Goal: Task Accomplishment & Management: Manage account settings

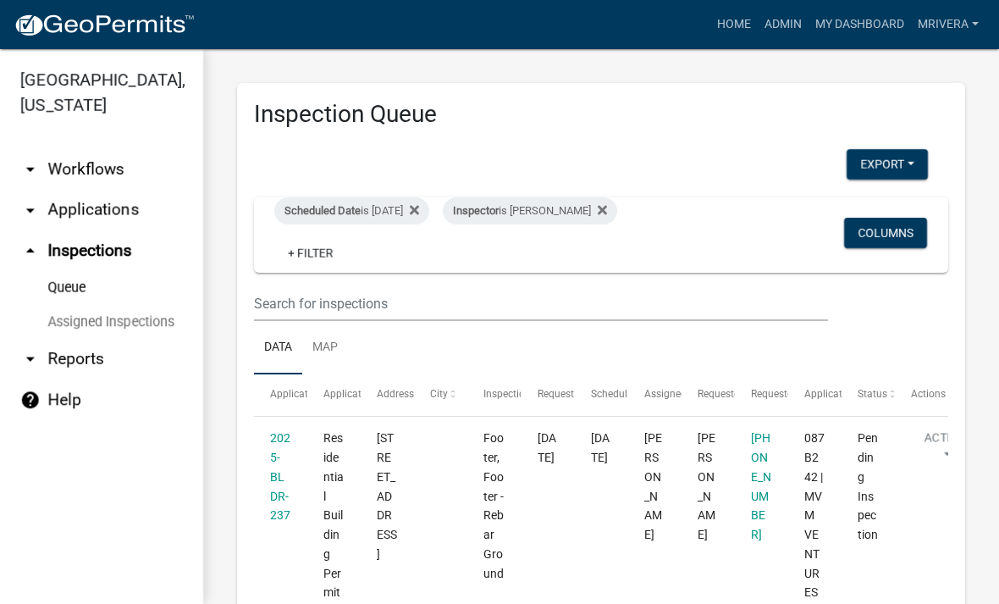
click at [586, 205] on div "Inspector is Cedrick Moreland" at bounding box center [530, 210] width 174 height 27
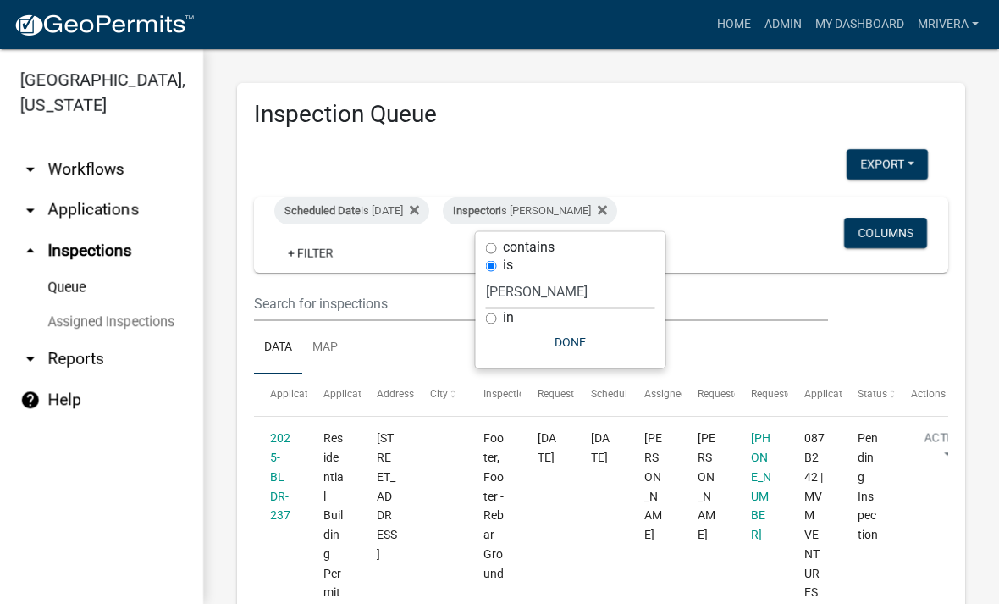
click at [562, 302] on select "Select an option None Michele Rivera Dorothy Evans Stephanie Morris Quistan Jam…" at bounding box center [570, 291] width 169 height 35
select select "07642ab0-564c-47bb-824b-0ccf2da83593"
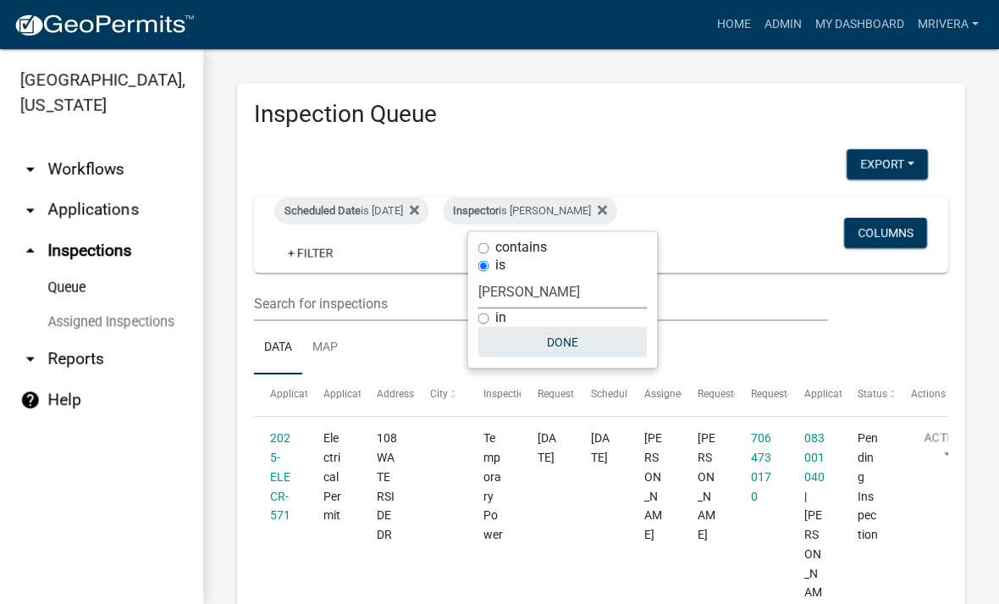
click at [568, 348] on button "Done" at bounding box center [562, 342] width 169 height 30
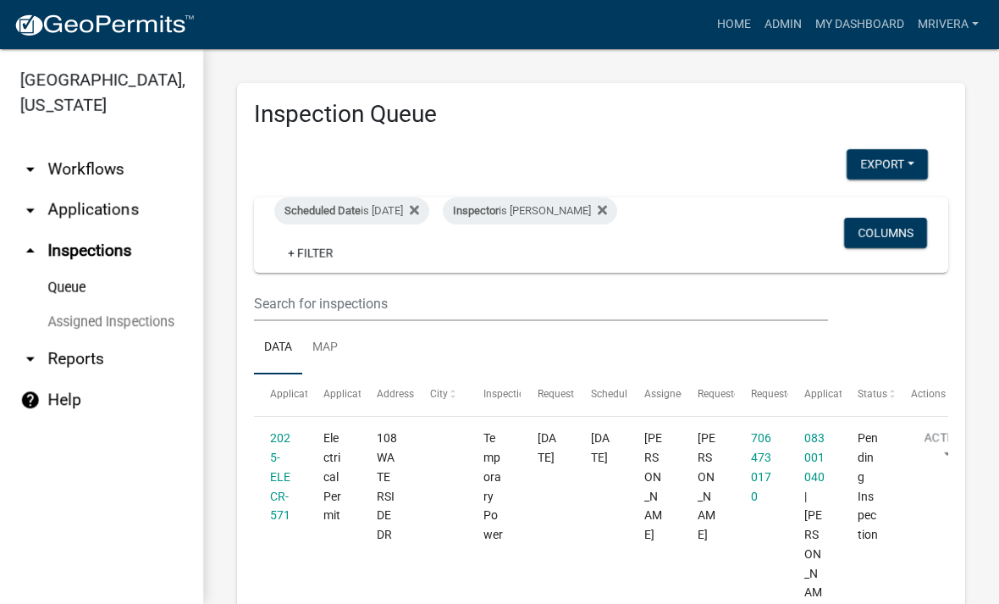
click at [570, 206] on div "Inspector is Michele Rivera" at bounding box center [530, 210] width 174 height 27
select select "07642ab0-564c-47bb-824b-0ccf2da83593"
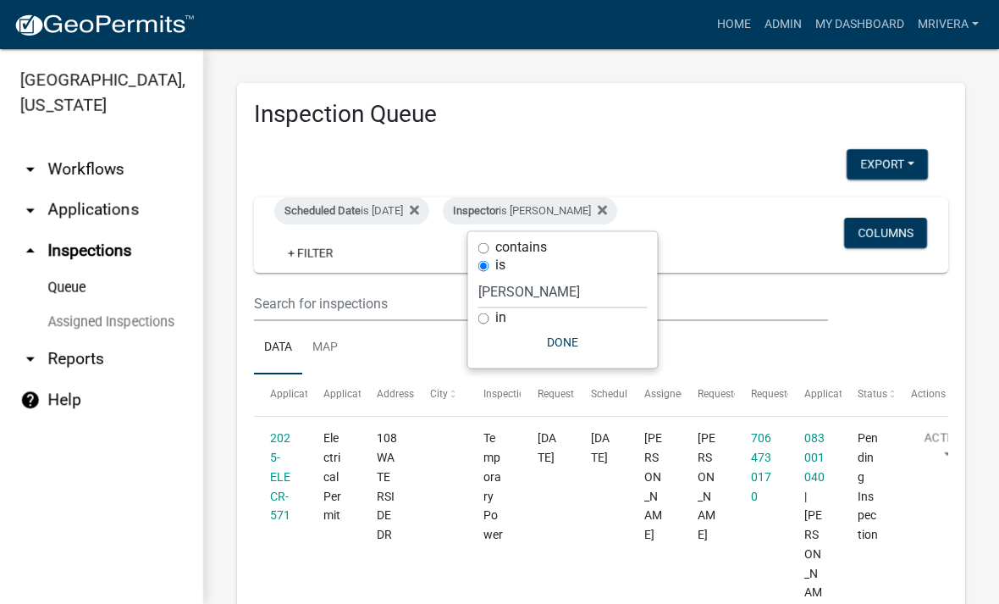
click at [883, 334] on ul "Data Map" at bounding box center [601, 347] width 694 height 53
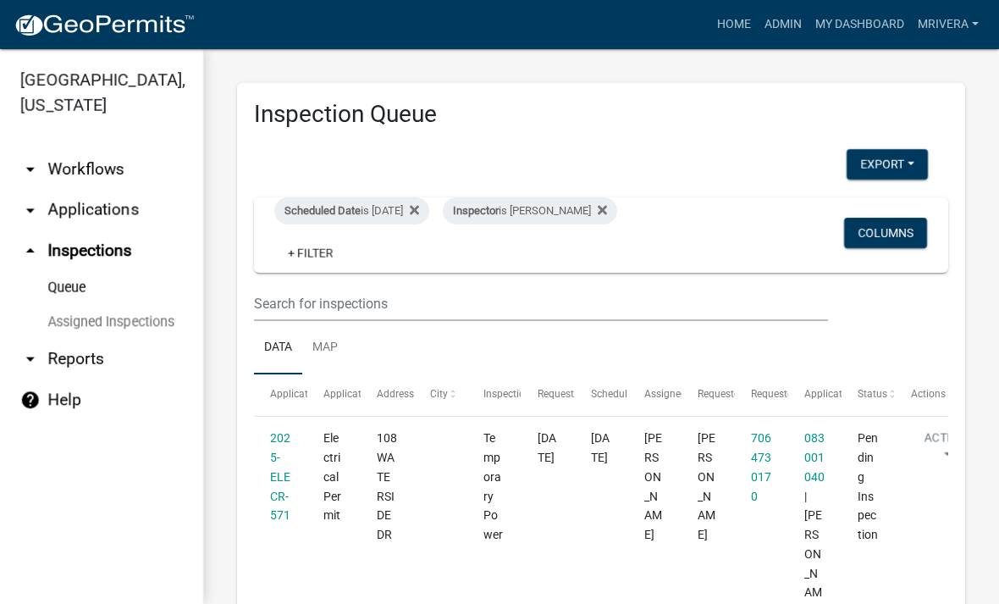
click at [589, 207] on div "Inspector is Michele Rivera" at bounding box center [530, 210] width 174 height 27
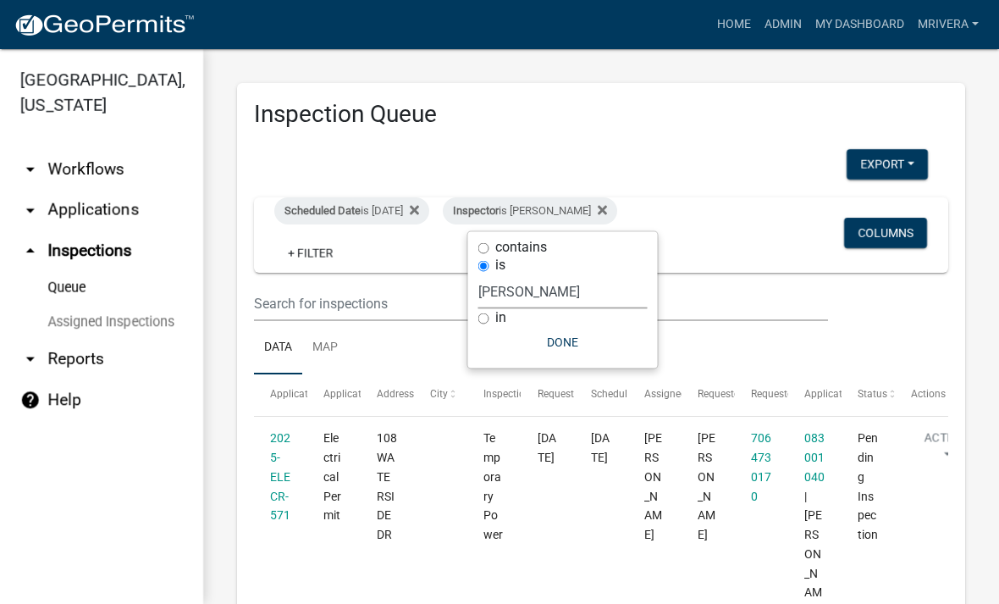
click at [579, 294] on select "Select an option None Michele Rivera Dorothy Evans Stephanie Morris Quistan Jam…" at bounding box center [562, 291] width 169 height 35
select select "a0ea4169-8540-4a2c-b9f4-cf4c1ffdeb95"
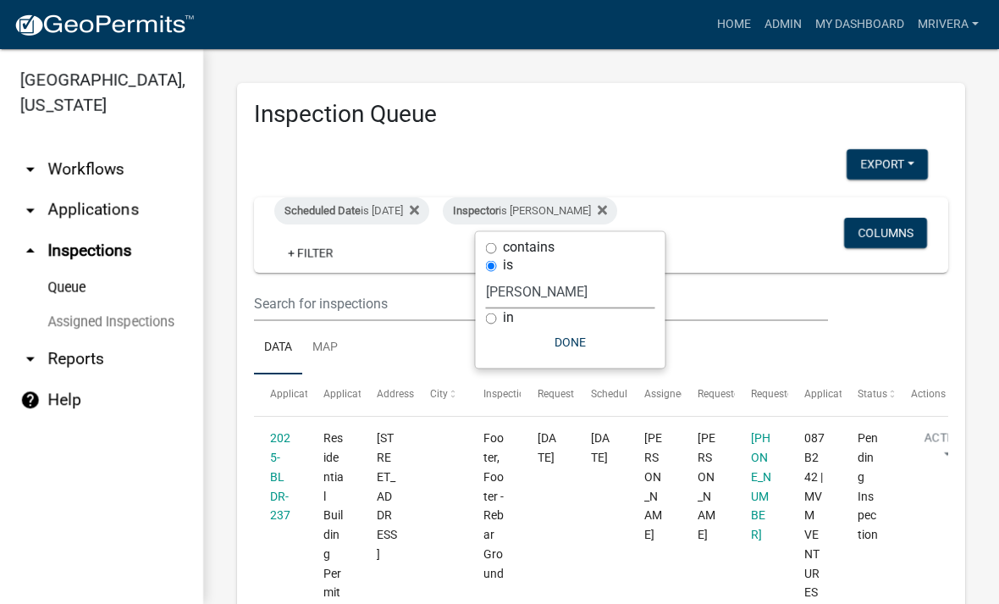
click at [578, 351] on button "Done" at bounding box center [570, 342] width 169 height 30
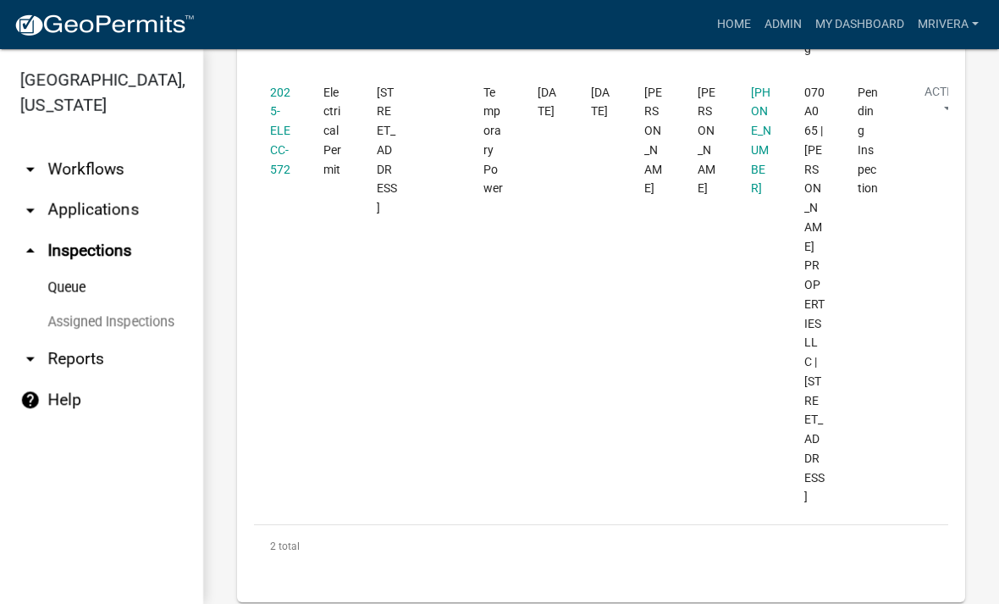
scroll to position [871, 0]
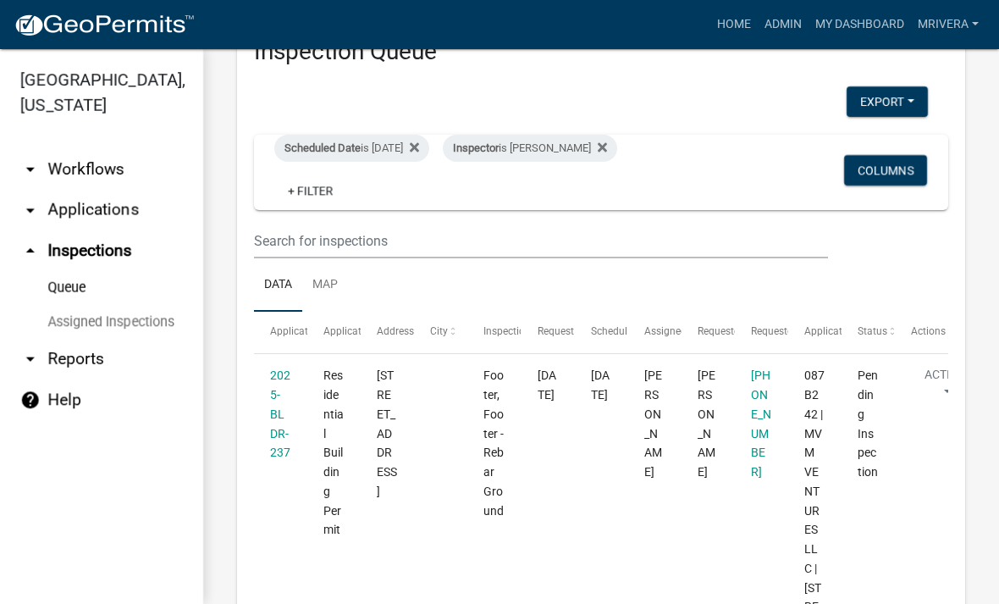
scroll to position [58, 0]
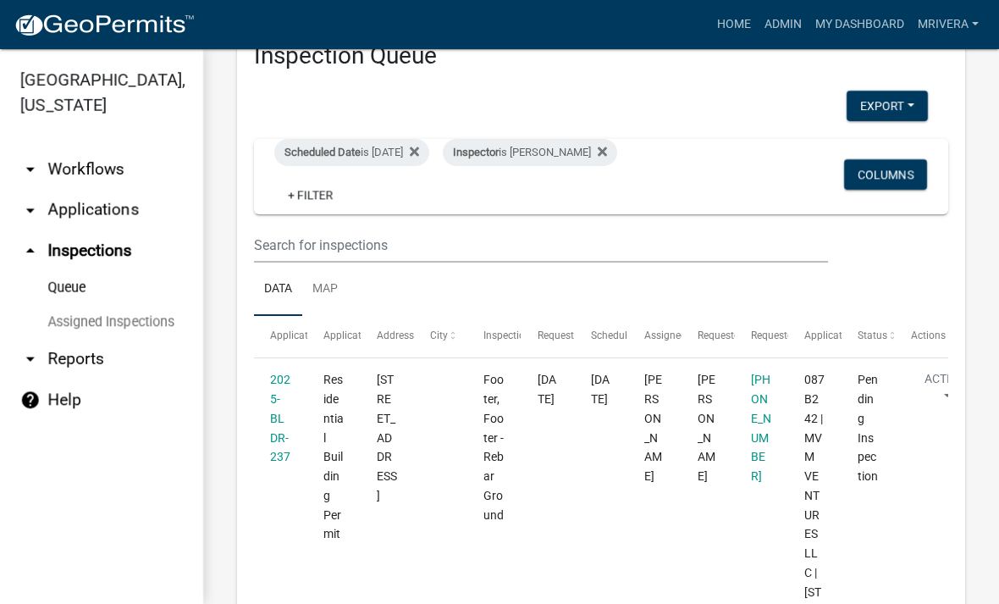
click at [594, 151] on div "Inspector is [PERSON_NAME]" at bounding box center [530, 152] width 174 height 27
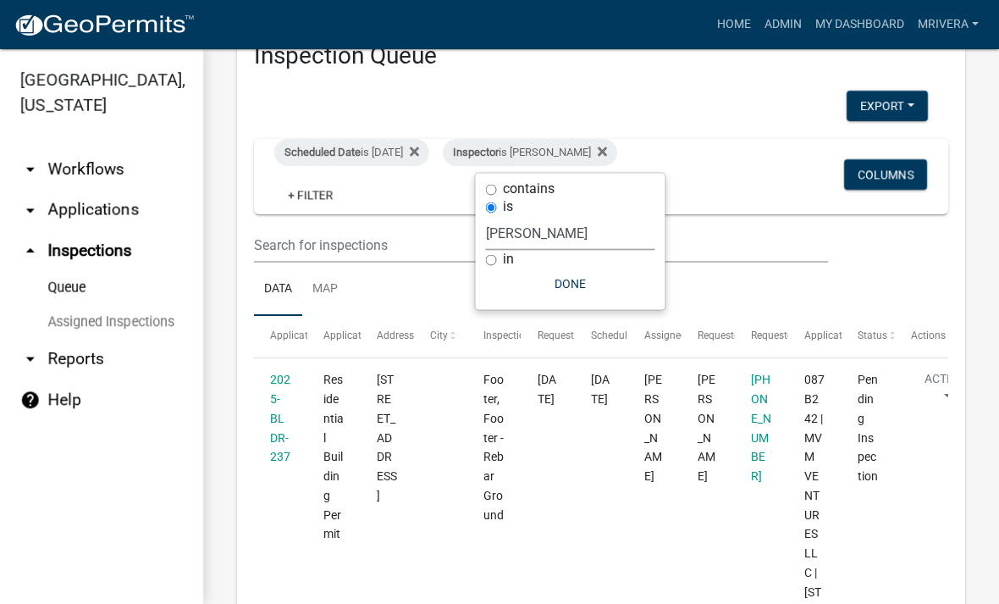
click at [585, 238] on select "Select an option None [PERSON_NAME] [PERSON_NAME] [PERSON_NAME] Quistan [PERSON…" at bounding box center [570, 233] width 169 height 35
select select "07642ab0-564c-47bb-824b-0ccf2da83593"
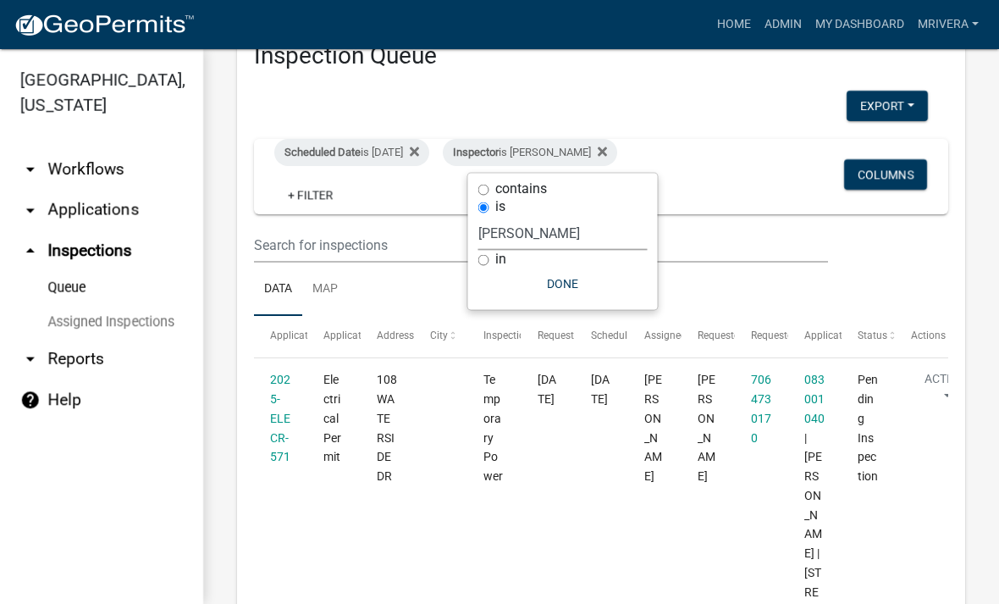
click at [578, 286] on button "Done" at bounding box center [562, 283] width 169 height 30
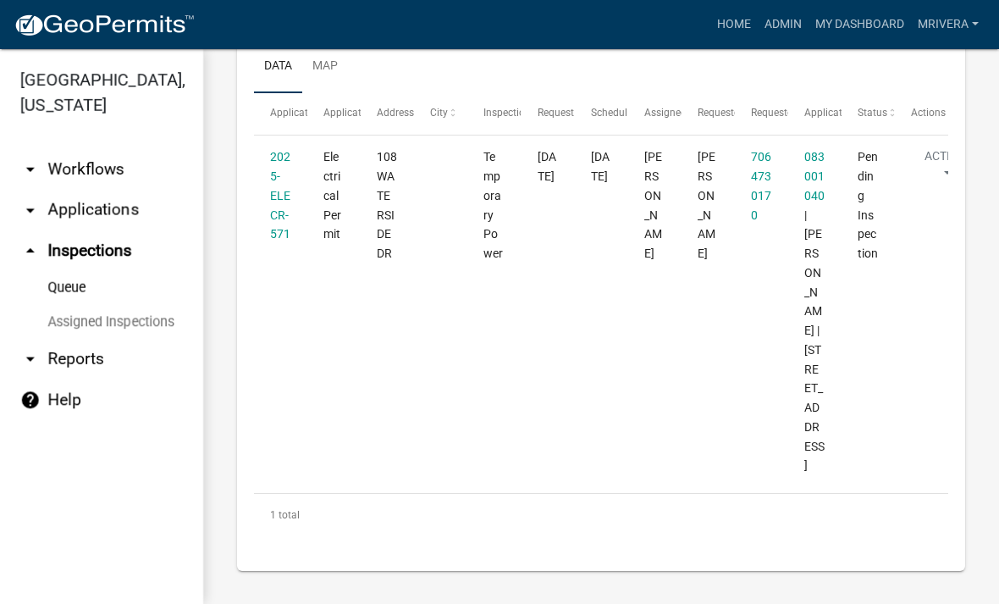
scroll to position [288, 0]
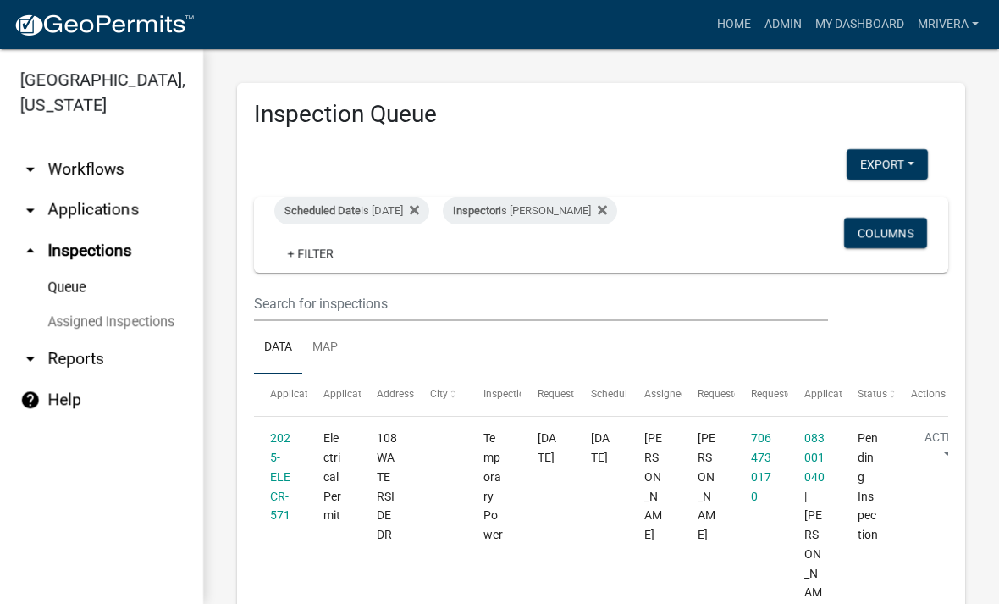
click at [568, 209] on div "Inspector is [PERSON_NAME]" at bounding box center [530, 210] width 174 height 27
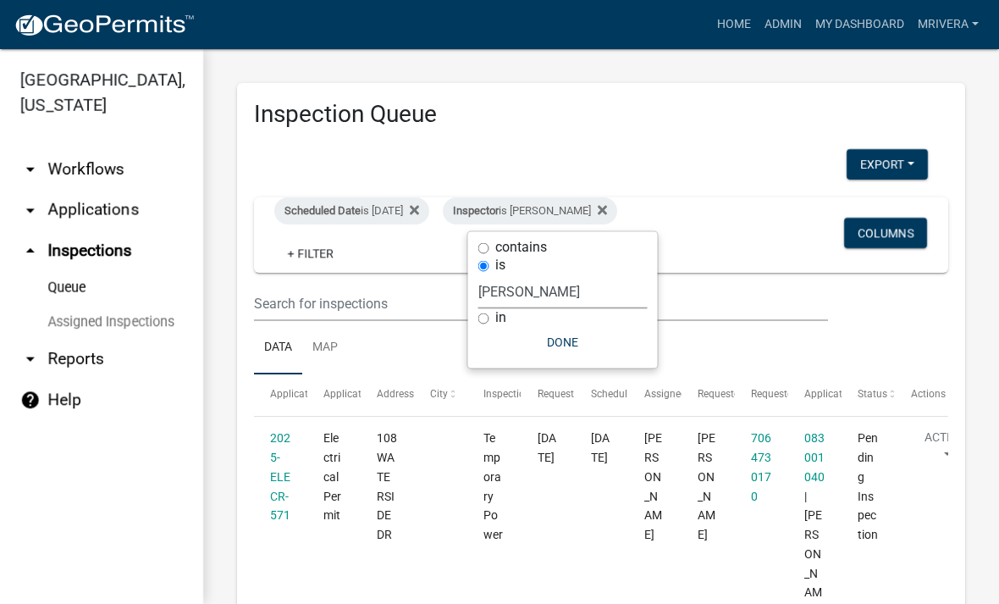
click at [596, 285] on select "Select an option None [PERSON_NAME] [PERSON_NAME] [PERSON_NAME] Quistan [PERSON…" at bounding box center [562, 291] width 169 height 35
select select "a0ea4169-8540-4a2c-b9f4-cf4c1ffdeb95"
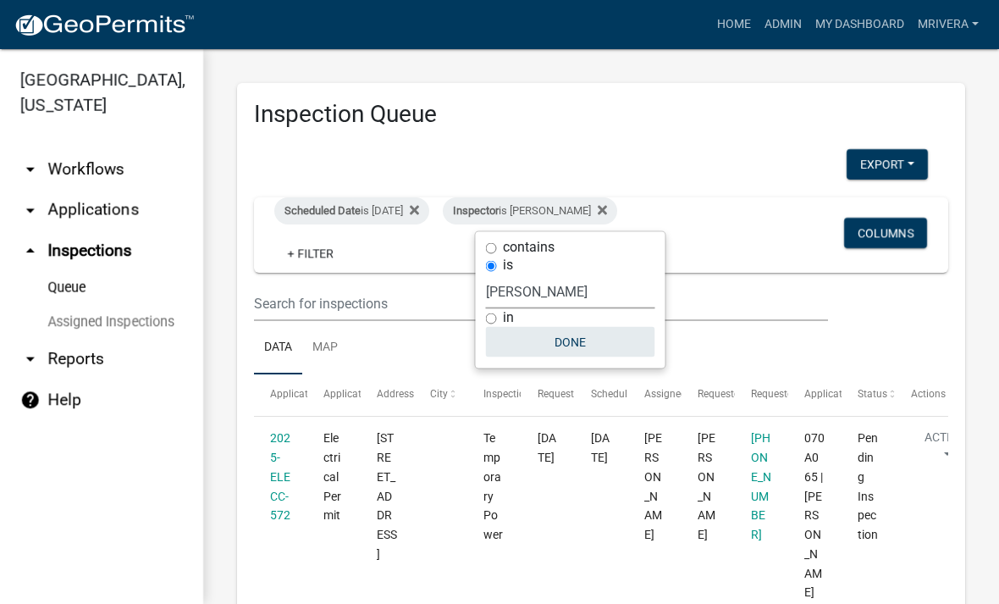
click at [614, 339] on button "Done" at bounding box center [570, 342] width 169 height 30
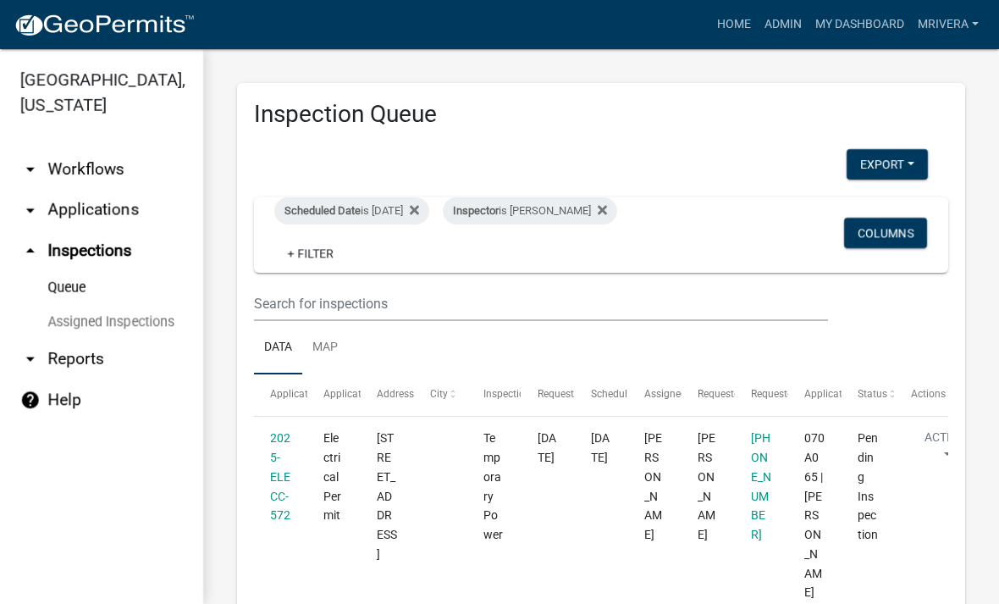
click at [589, 215] on div "Inspector is Cedrick Moreland" at bounding box center [530, 210] width 174 height 27
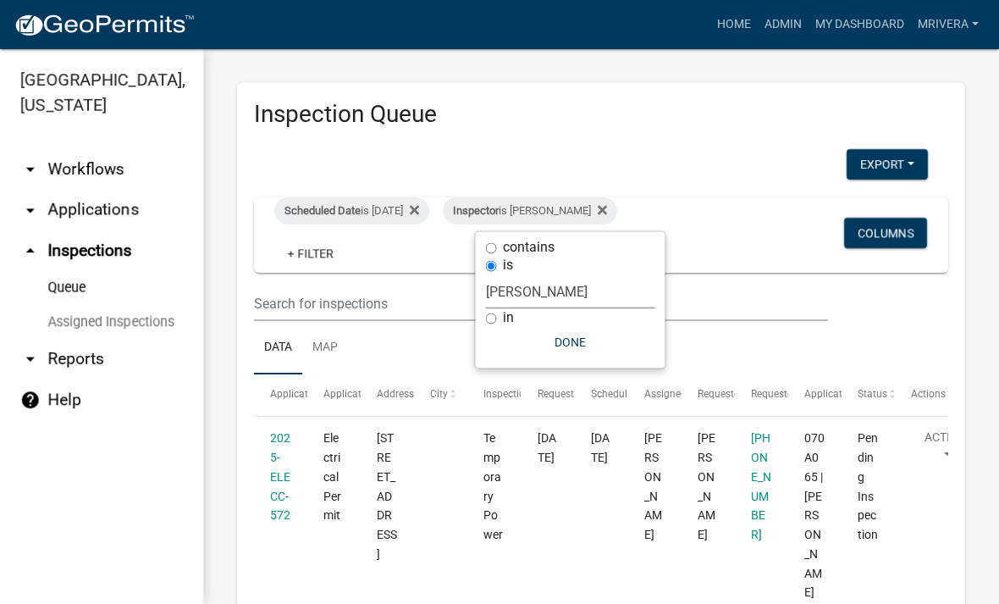
click at [576, 290] on select "Select an option None Michele Rivera Dorothy Evans Stephanie Morris Quistan Jam…" at bounding box center [570, 291] width 169 height 35
select select "07642ab0-564c-47bb-824b-0ccf2da83593"
click at [592, 345] on button "Done" at bounding box center [562, 342] width 169 height 30
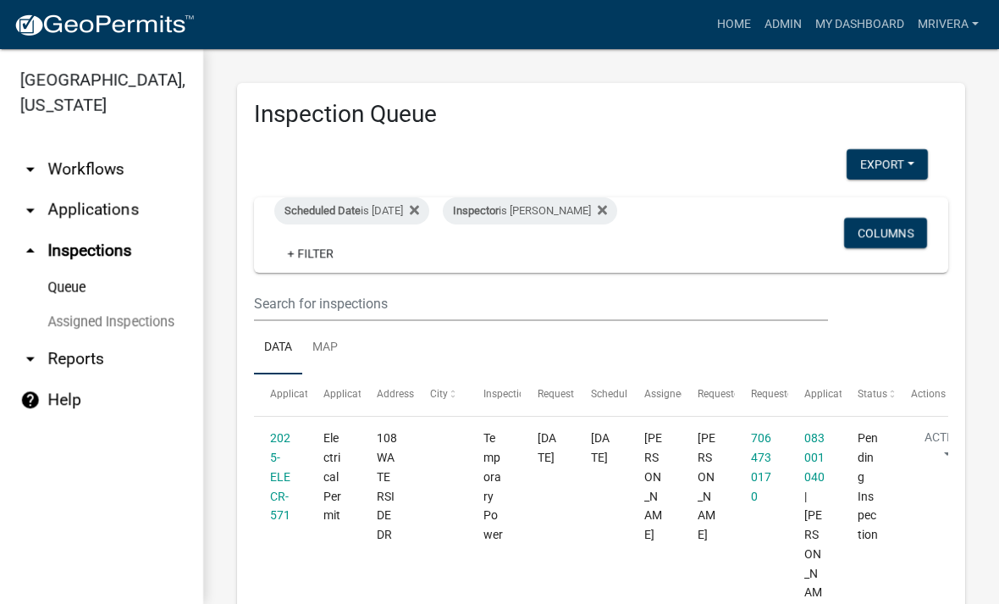
click at [403, 201] on div "Scheduled Date is [DATE]" at bounding box center [351, 210] width 155 height 27
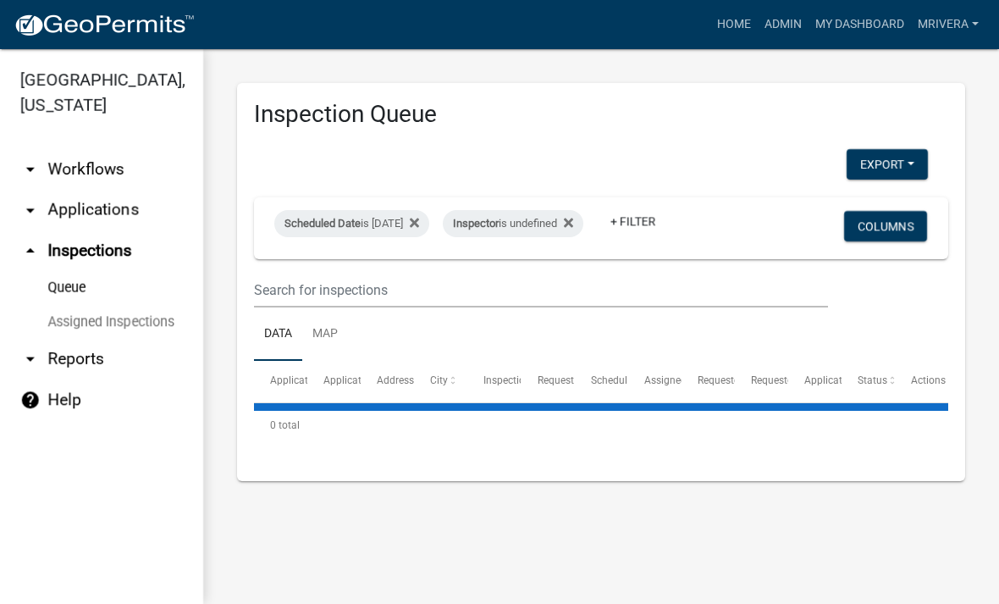
click at [400, 213] on div "Scheduled Date is 10/09/2025" at bounding box center [351, 223] width 155 height 27
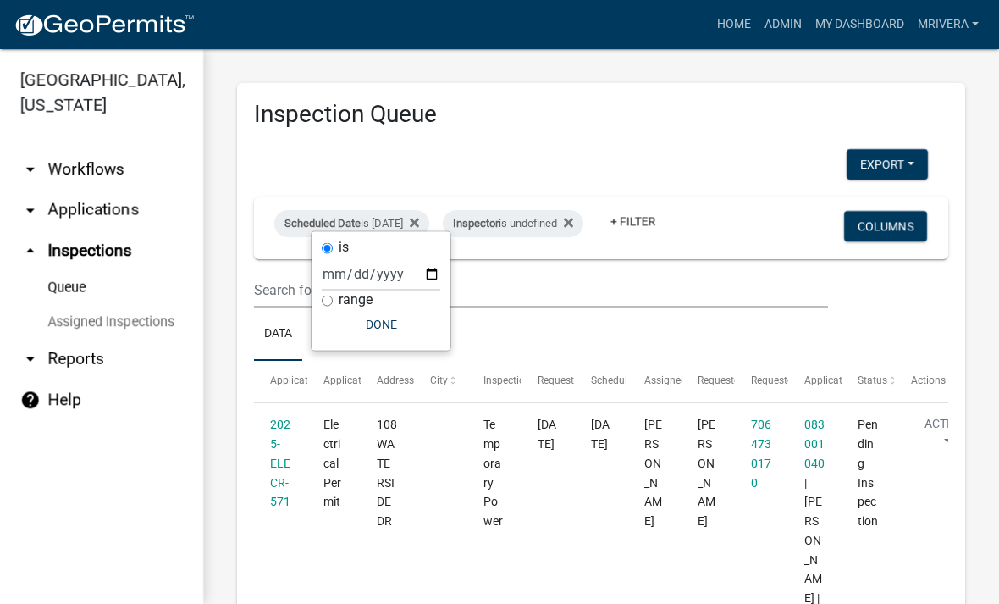
click at [401, 210] on div "Scheduled Date is 10/09/2025" at bounding box center [351, 223] width 155 height 27
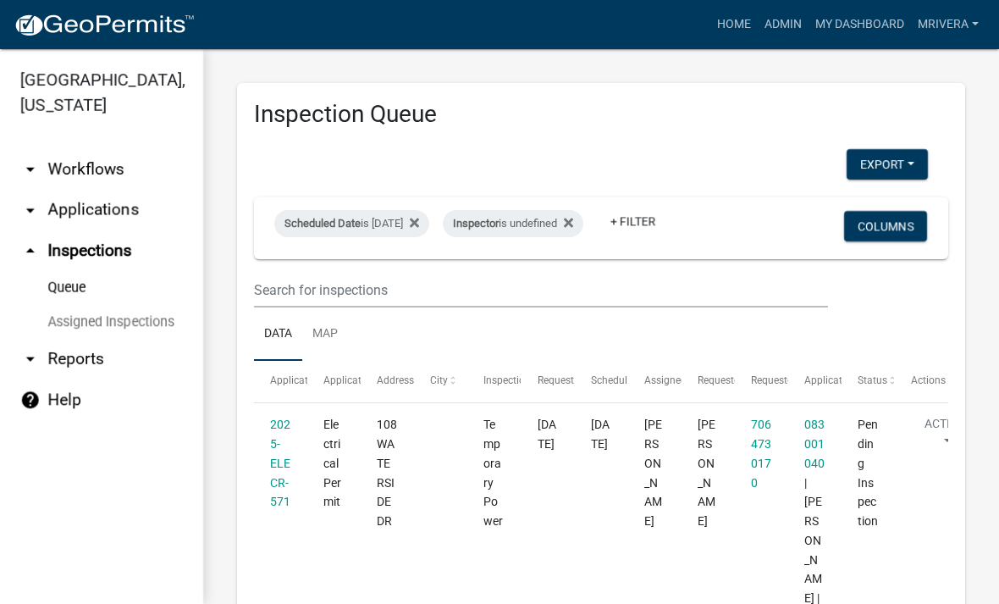
click at [398, 213] on div "Scheduled Date is 10/09/2025" at bounding box center [351, 223] width 155 height 27
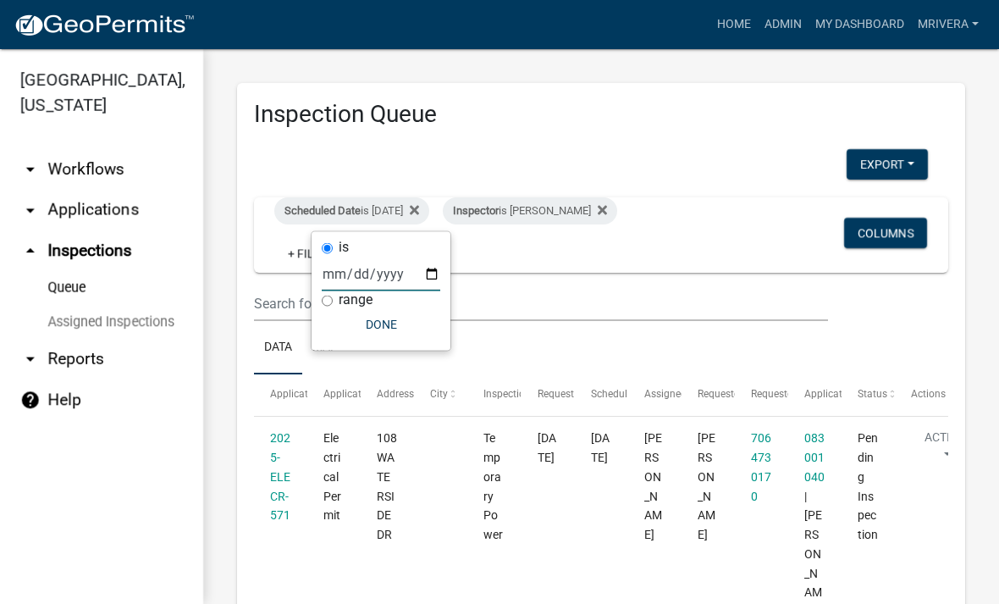
click at [390, 263] on input "2025-10-09" at bounding box center [381, 274] width 119 height 35
type input "2025-10-08"
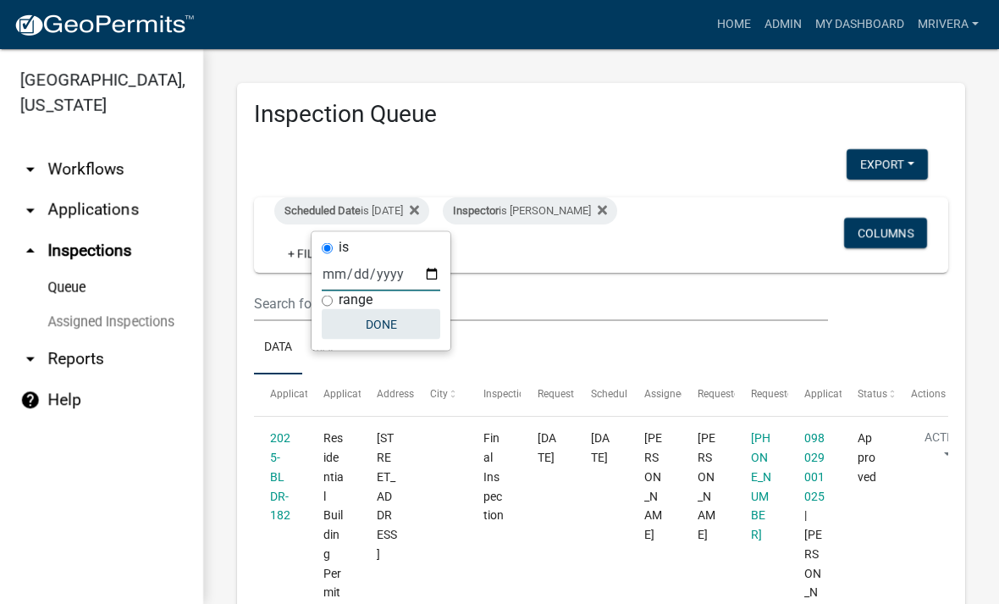
click at [389, 329] on button "Done" at bounding box center [381, 324] width 119 height 30
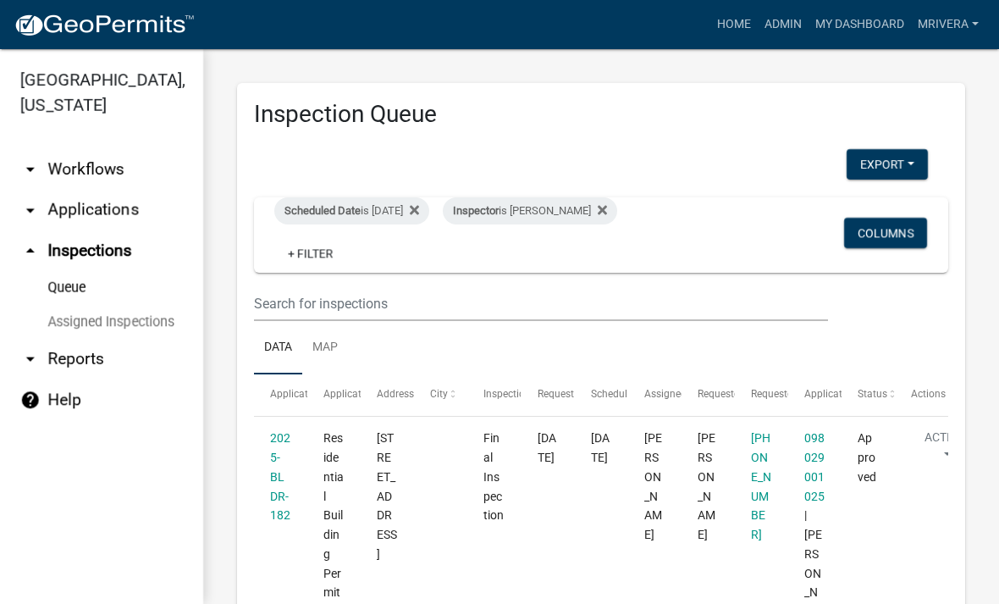
click at [279, 462] on link "2025-BLDR-182" at bounding box center [280, 476] width 20 height 91
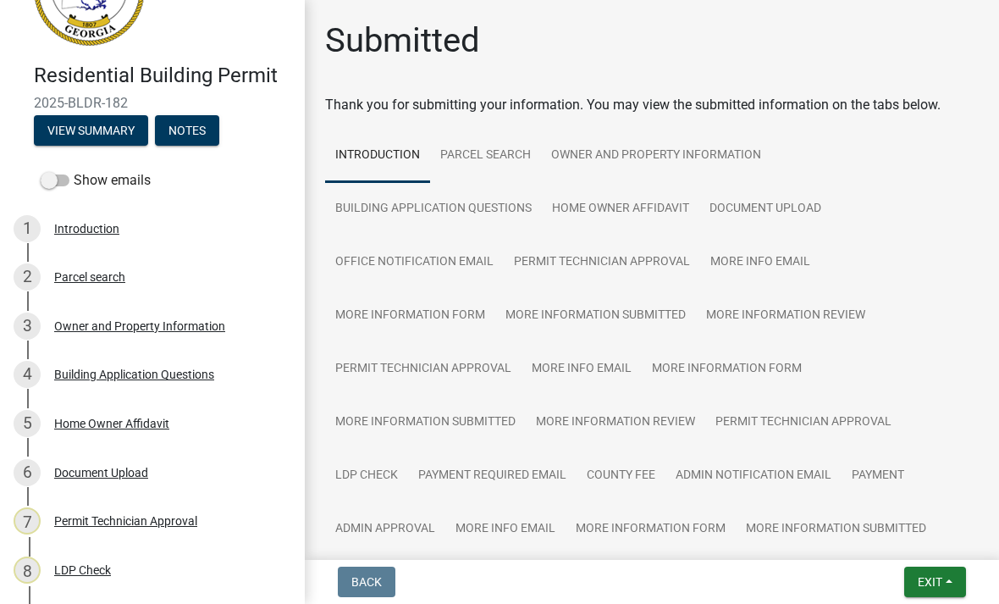
scroll to position [89, 0]
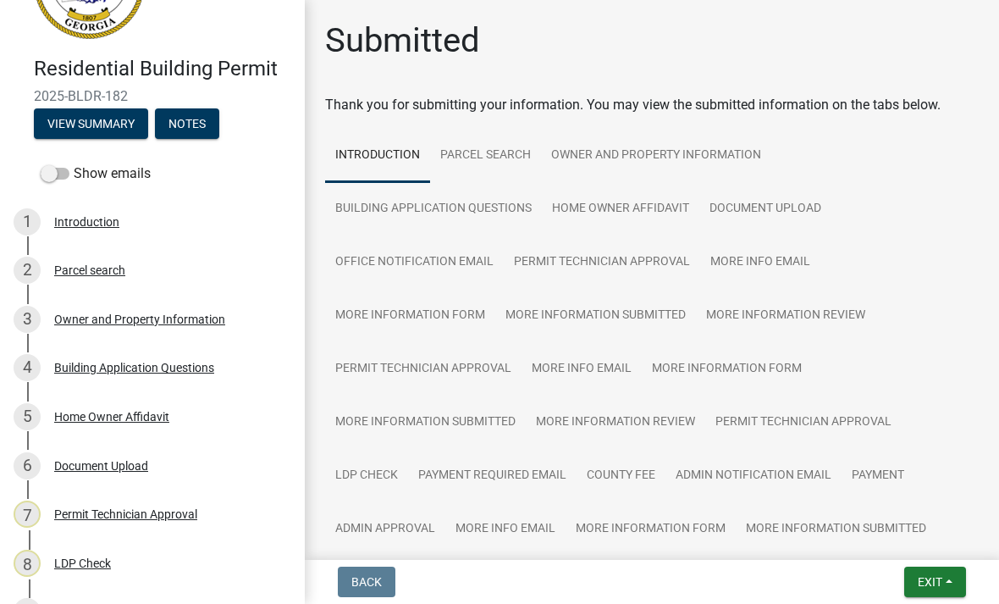
click at [82, 461] on div "Document Upload" at bounding box center [101, 466] width 94 height 12
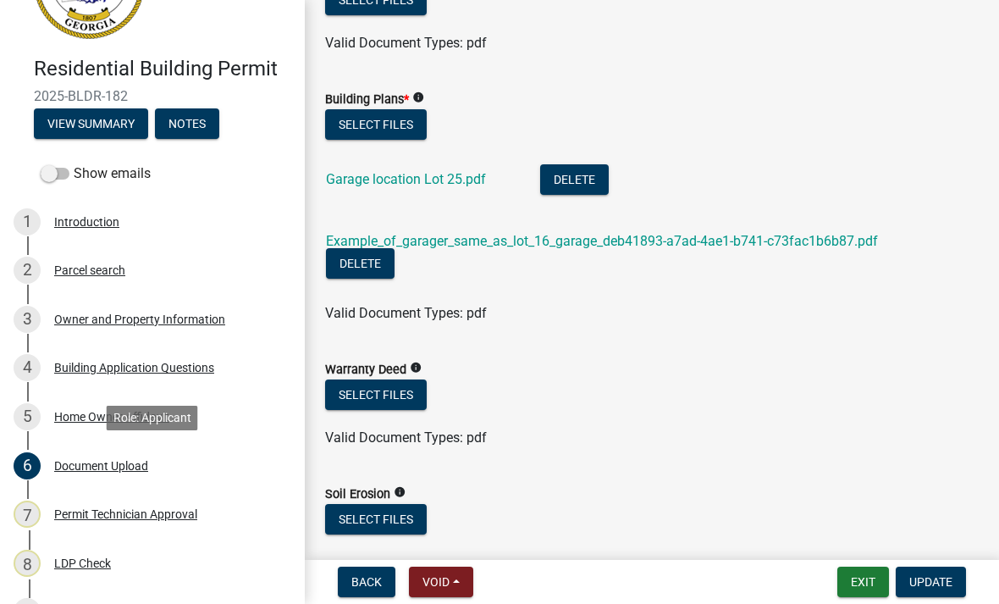
scroll to position [915, 0]
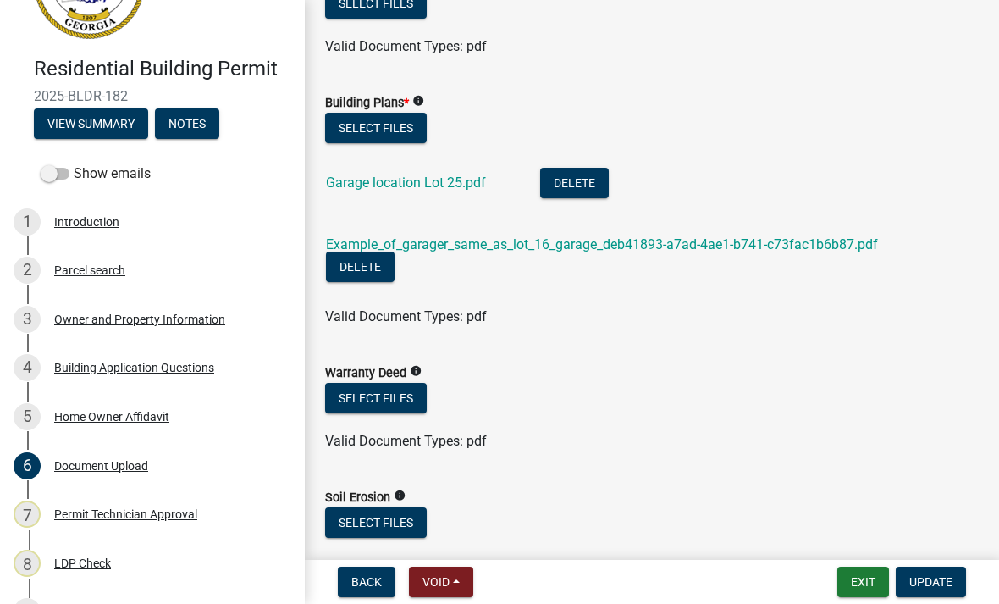
click at [702, 242] on link "Example_of_garager_same_as_lot_16_garage_deb41893-a7ad-4ae1-b741-c73fac1b6b87.p…" at bounding box center [602, 244] width 552 height 16
click at [350, 180] on link "Garage location Lot 25.pdf" at bounding box center [406, 182] width 160 height 16
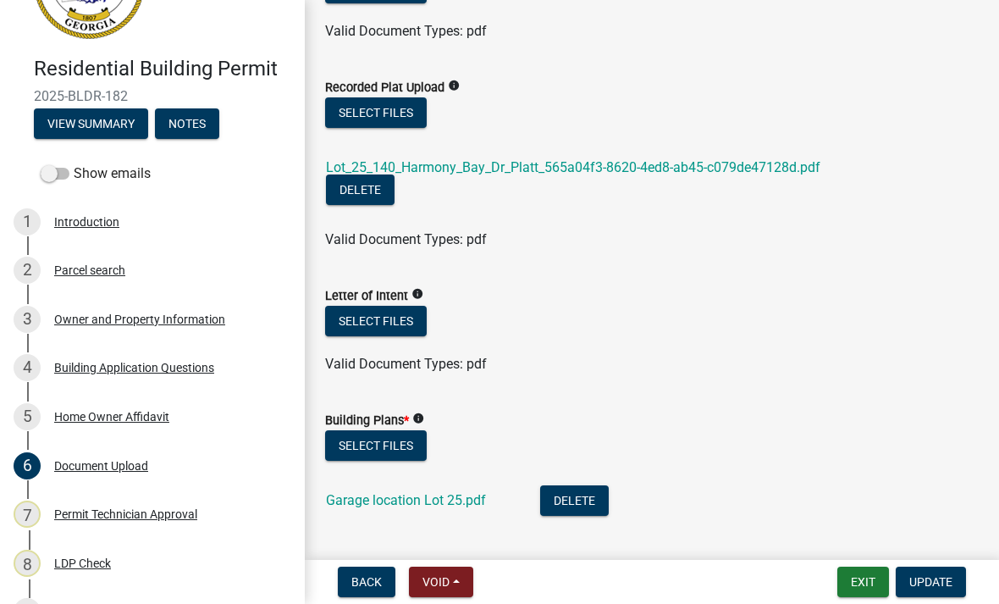
scroll to position [595, 0]
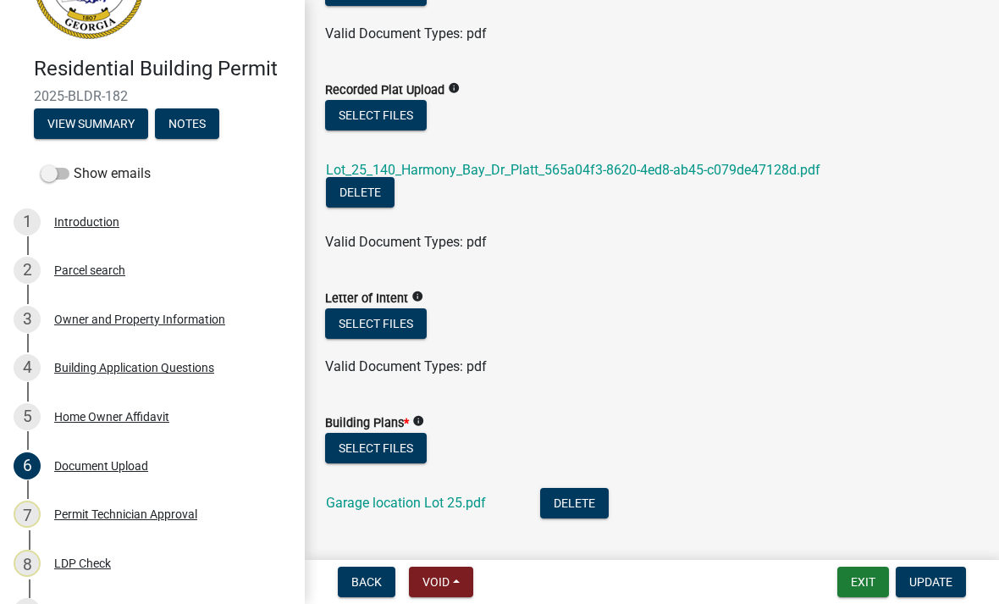
click at [487, 174] on link "Lot_25_140_Harmony_Bay_Dr_Platt_565a04f3-8620-4ed8-ab45-c079de47128d.pdf" at bounding box center [573, 170] width 495 height 16
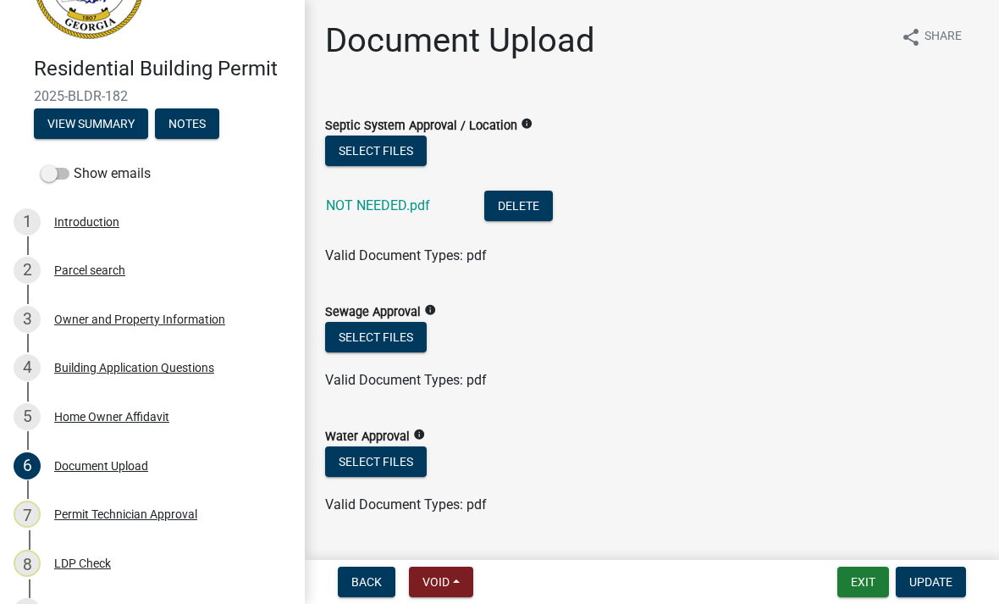
scroll to position [-17, 0]
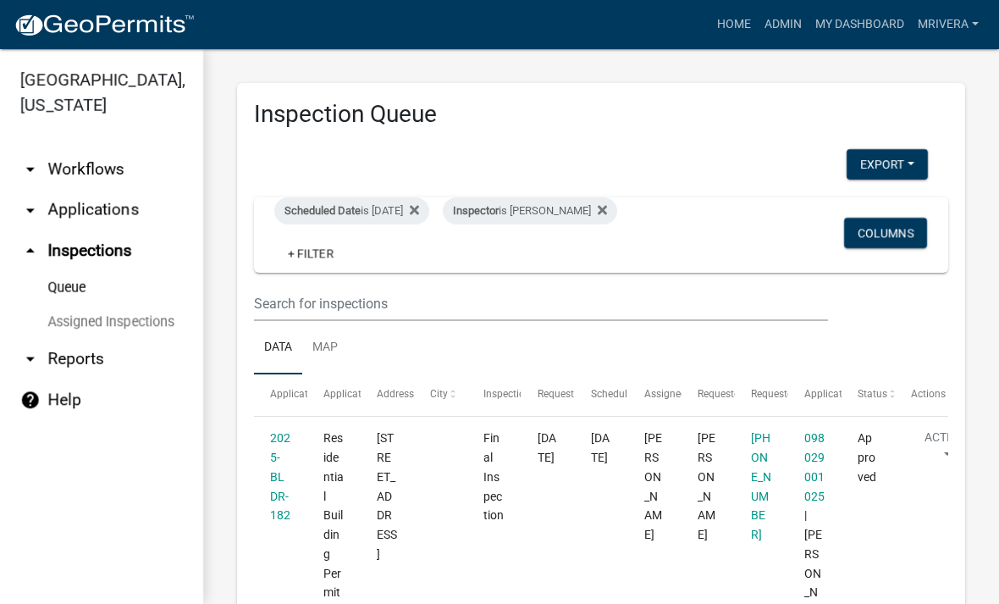
scroll to position [15, 0]
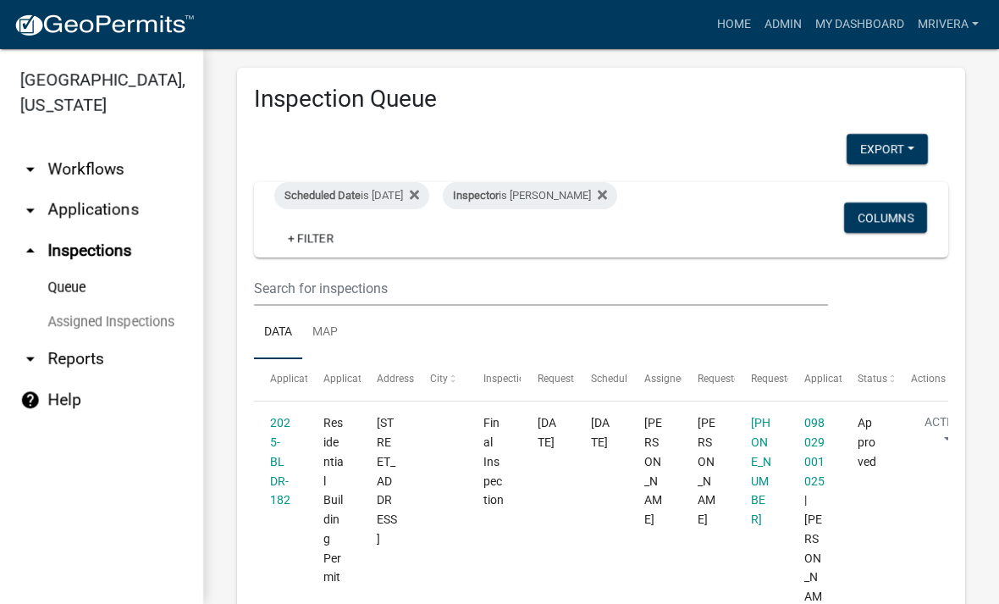
click at [567, 194] on div "Inspector is Michele Rivera" at bounding box center [530, 195] width 174 height 27
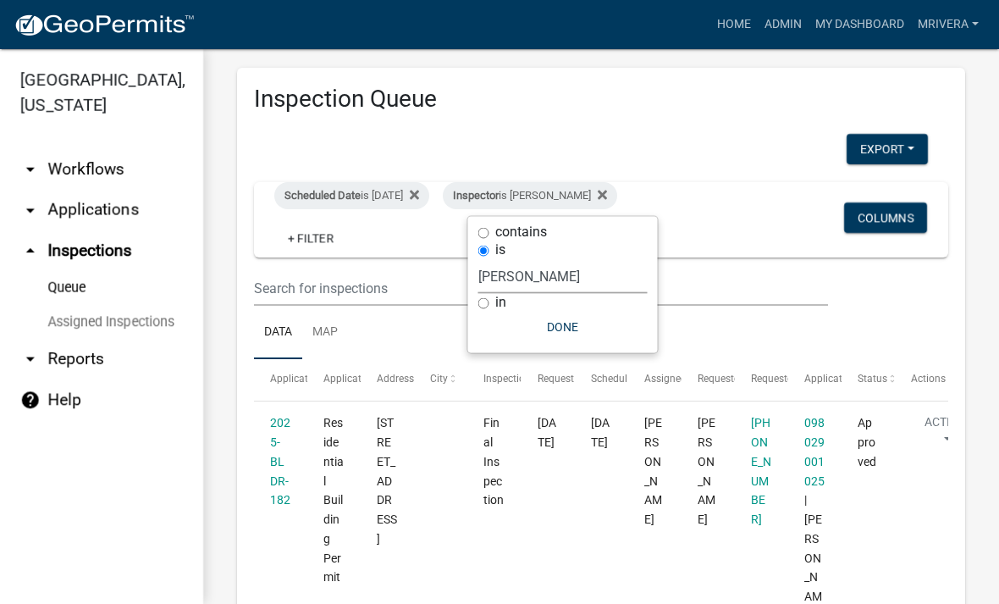
click at [595, 285] on select "Select an option None Michele Rivera Dorothy Evans Stephanie Morris Quistan Jam…" at bounding box center [562, 276] width 169 height 35
select select "a0ea4169-8540-4a2c-b9f4-cf4c1ffdeb95"
click at [595, 334] on button "Done" at bounding box center [570, 327] width 169 height 30
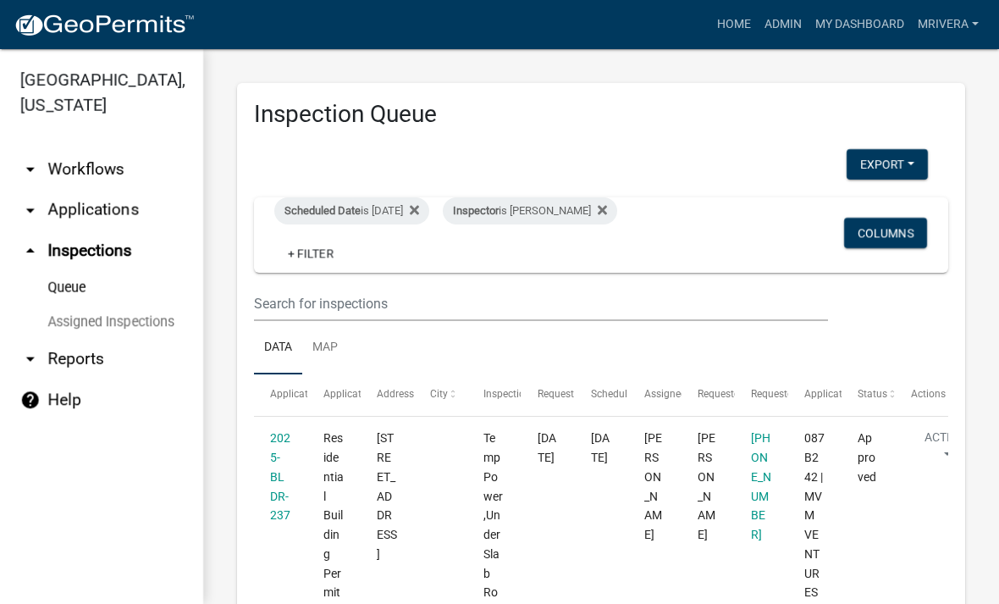
scroll to position [0, 0]
click at [411, 208] on div "Scheduled Date is 10/08/2025" at bounding box center [351, 210] width 155 height 27
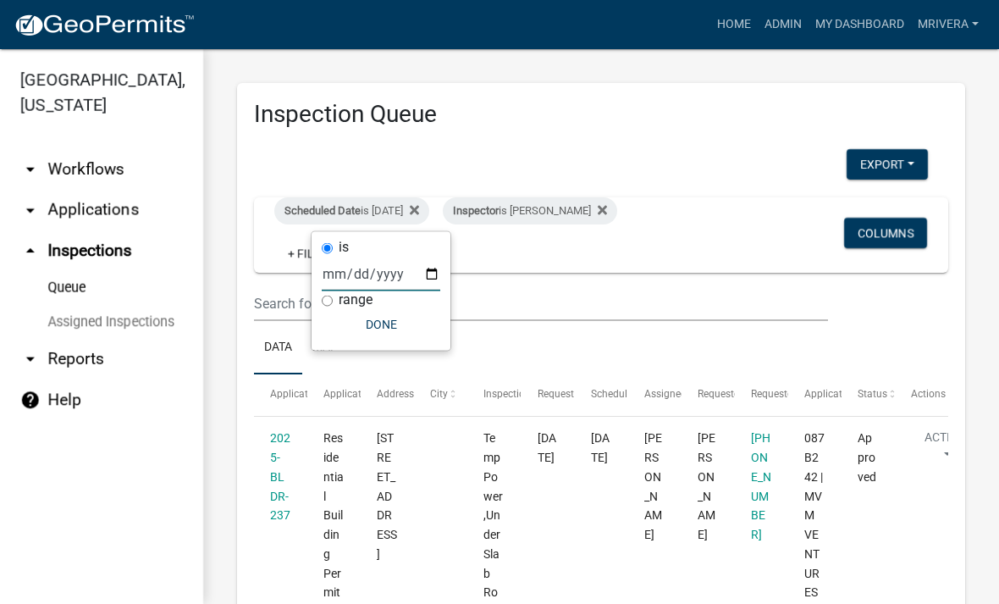
click at [387, 261] on input "2025-10-08" at bounding box center [381, 274] width 119 height 35
type input "2025-10-09"
click at [384, 329] on button "Done" at bounding box center [381, 324] width 119 height 30
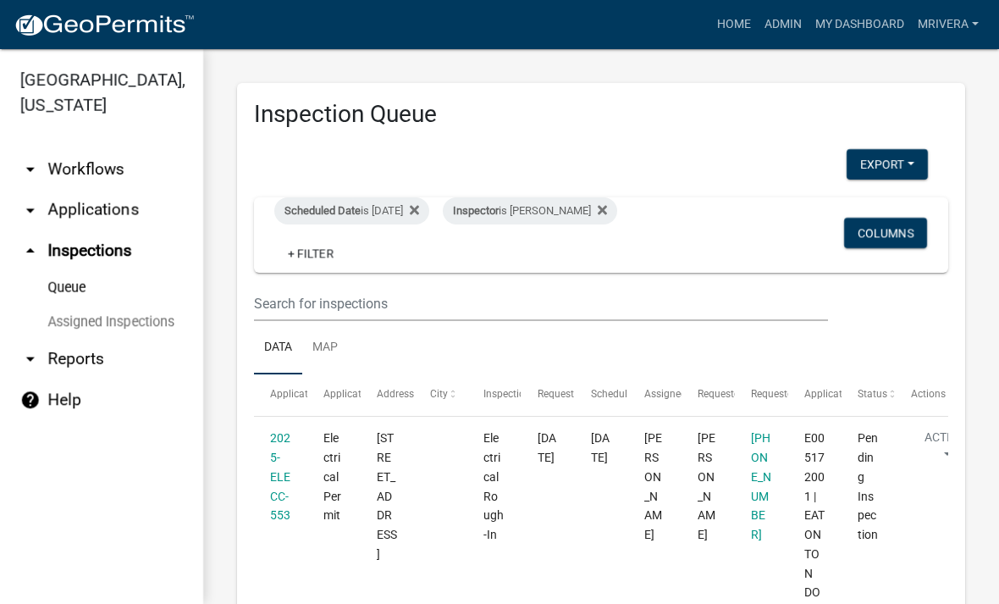
click at [405, 214] on div "Scheduled Date is 10/09/2025" at bounding box center [351, 210] width 155 height 27
click at [605, 207] on div "Inspector is Cedrick Moreland" at bounding box center [530, 210] width 174 height 27
select select "a0ea4169-8540-4a2c-b9f4-cf4c1ffdeb95"
click at [596, 205] on div "Inspector is Cedrick Moreland" at bounding box center [530, 210] width 174 height 27
click at [595, 213] on div "Inspector is Cedrick Moreland" at bounding box center [530, 210] width 174 height 27
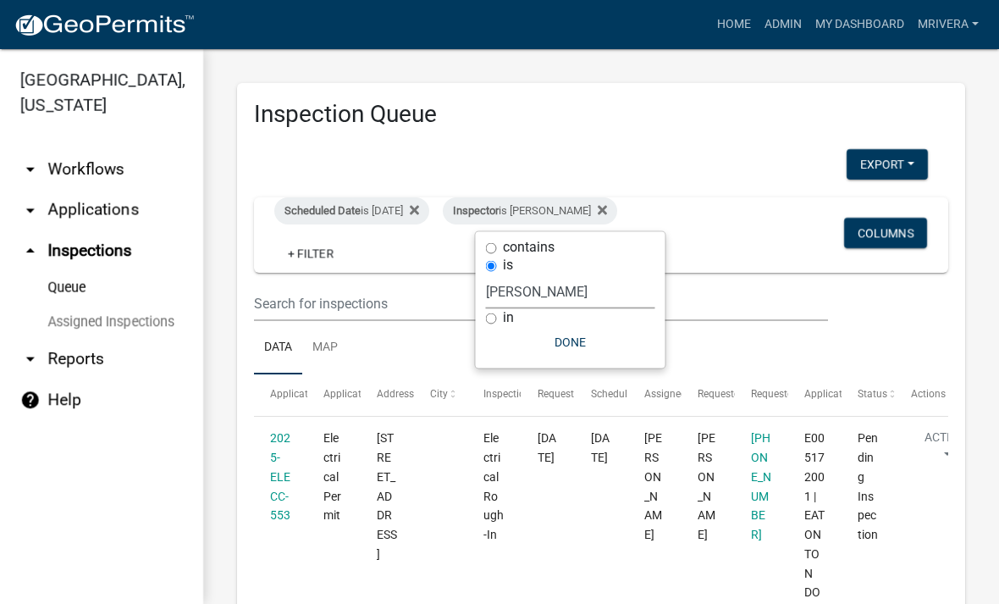
click at [603, 298] on select "Select an option None Michele Rivera Dorothy Evans Stephanie Morris Quistan Jam…" at bounding box center [570, 291] width 169 height 35
select select "07642ab0-564c-47bb-824b-0ccf2da83593"
click at [581, 346] on button "Done" at bounding box center [562, 342] width 169 height 30
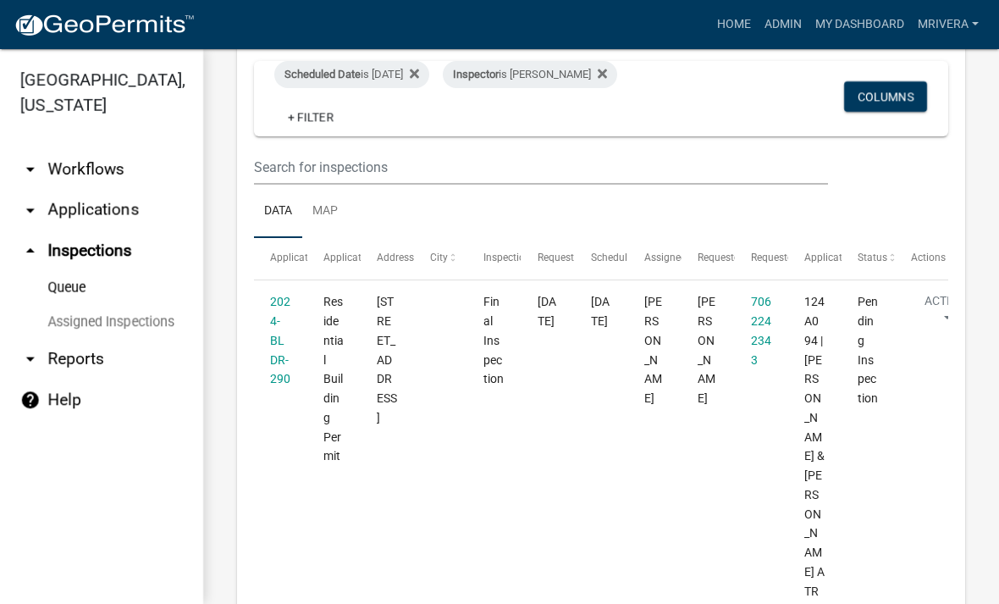
scroll to position [140, 0]
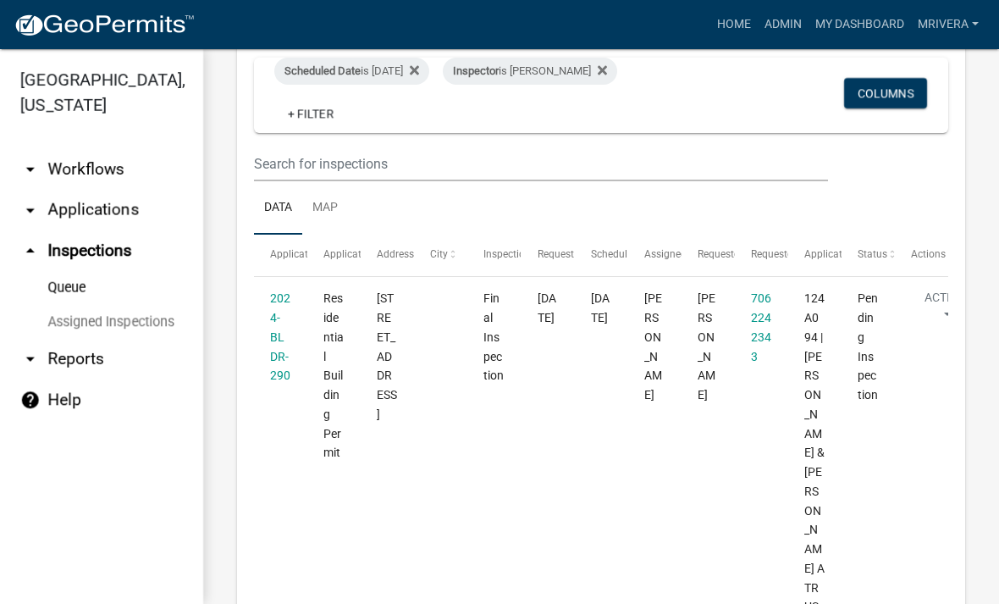
click at [272, 347] on link "2024-BLDR-290" at bounding box center [280, 336] width 20 height 91
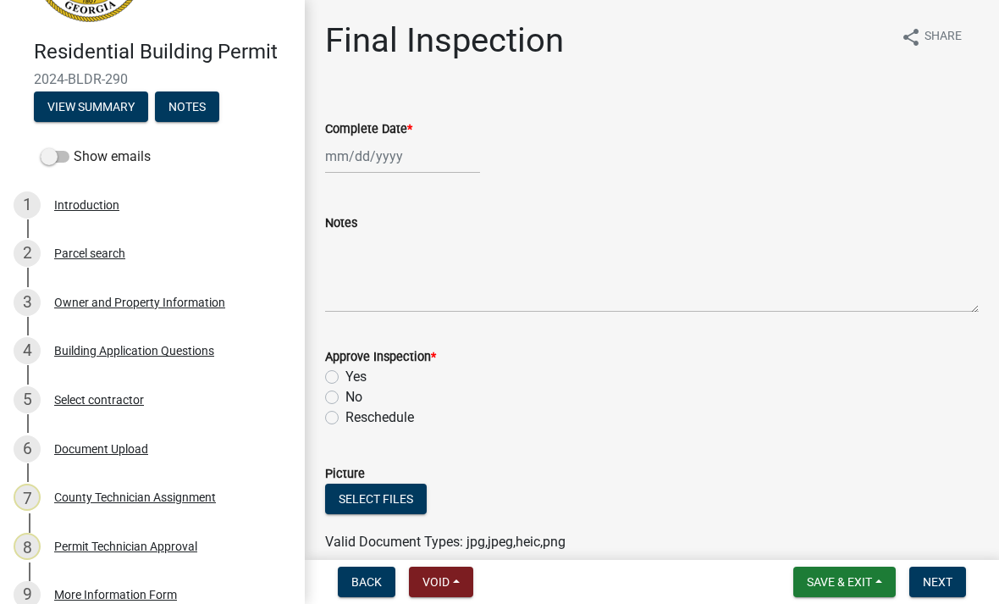
scroll to position [119, 0]
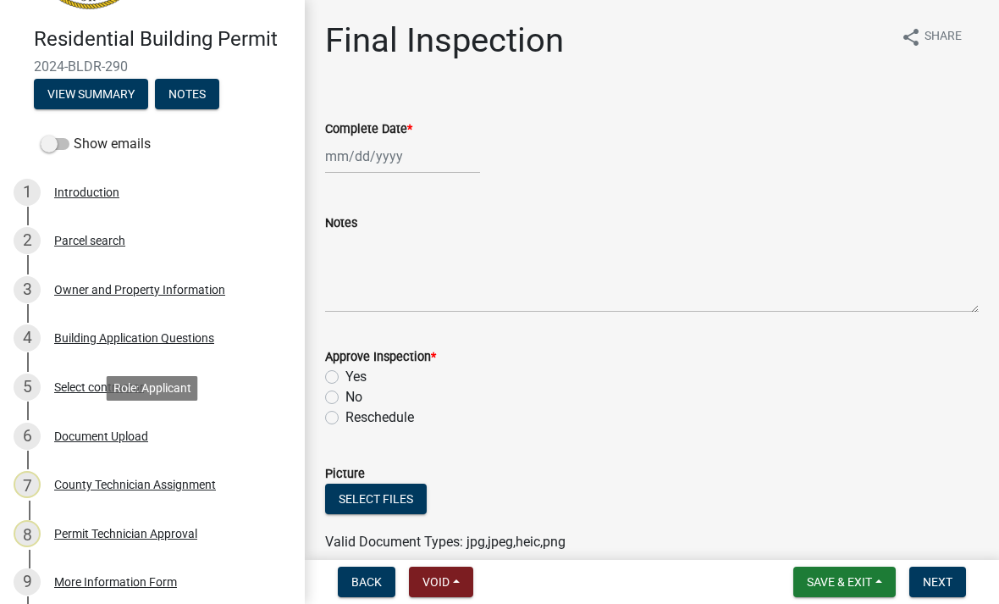
click at [73, 430] on div "Document Upload" at bounding box center [101, 436] width 94 height 12
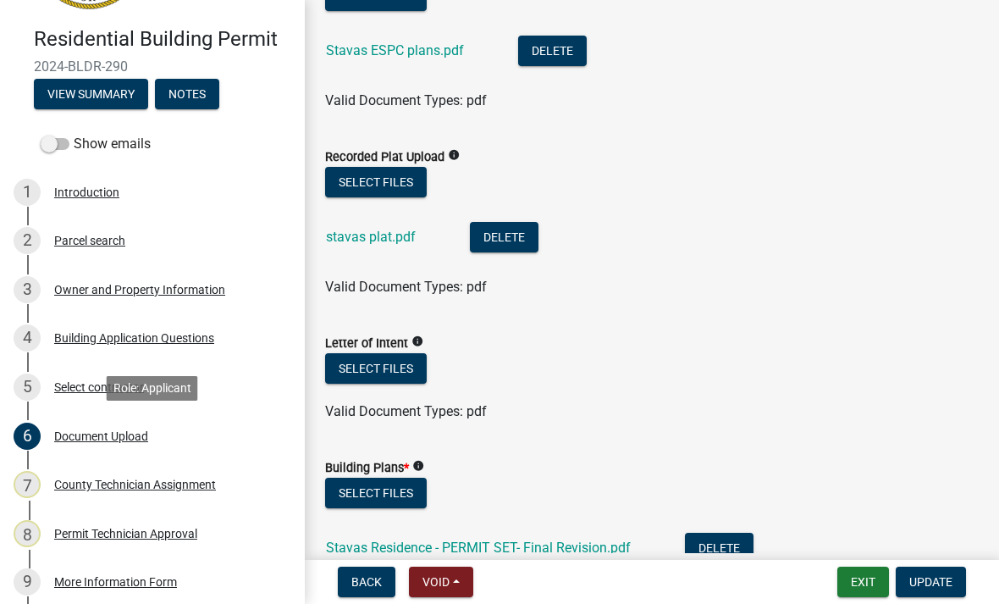
scroll to position [677, 0]
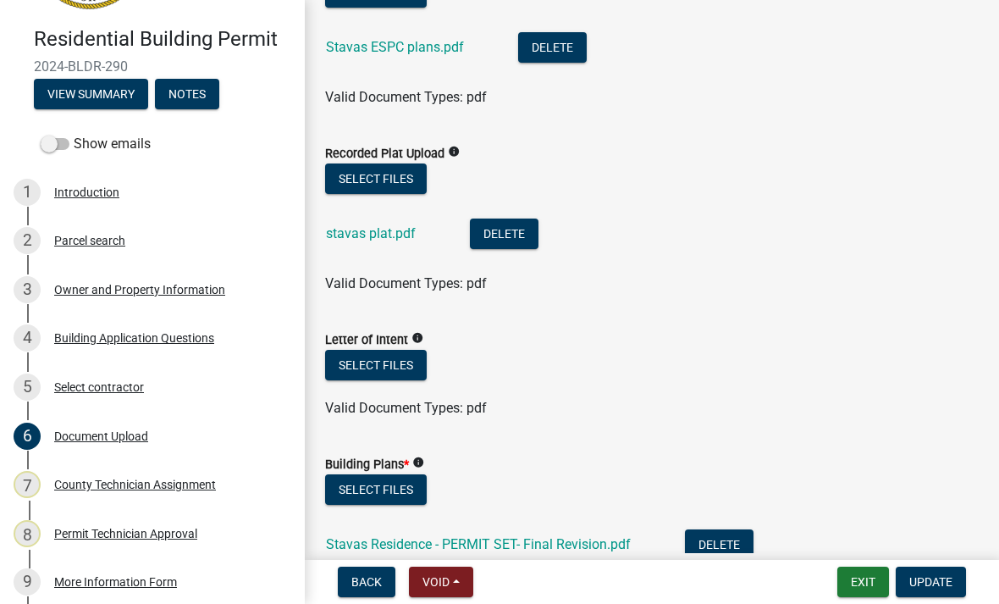
click at [340, 53] on link "Stavas ESPC plans.pdf" at bounding box center [395, 47] width 138 height 16
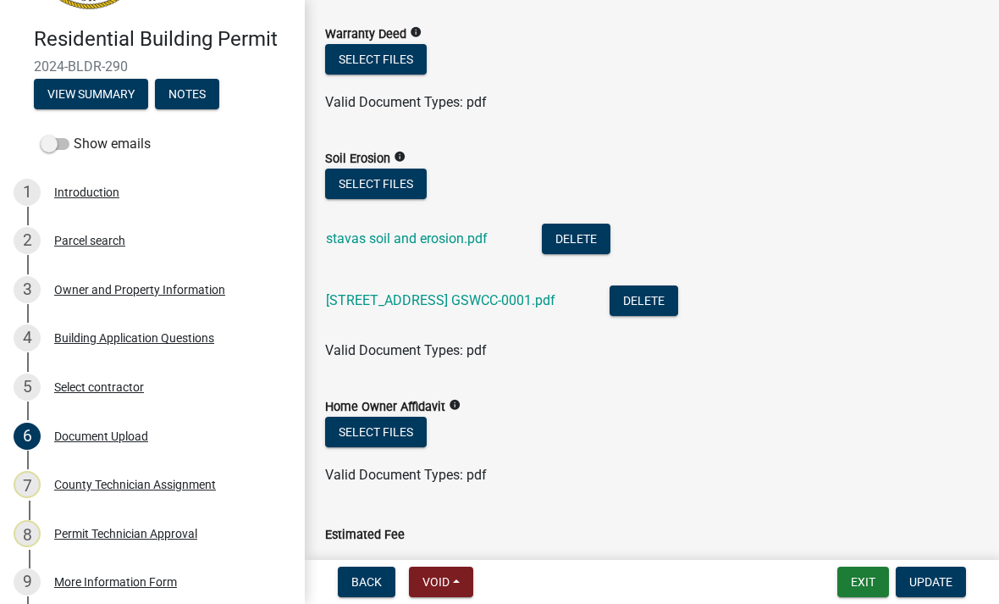
scroll to position [1399, 0]
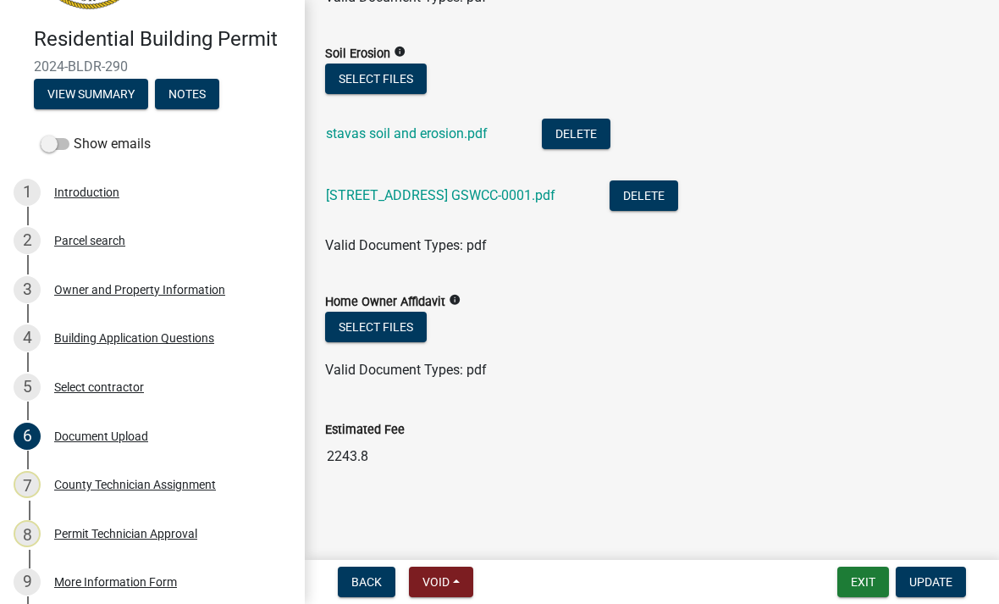
click at [358, 197] on link "161 South Rock Island Drive GSWCC-0001.pdf" at bounding box center [440, 195] width 229 height 16
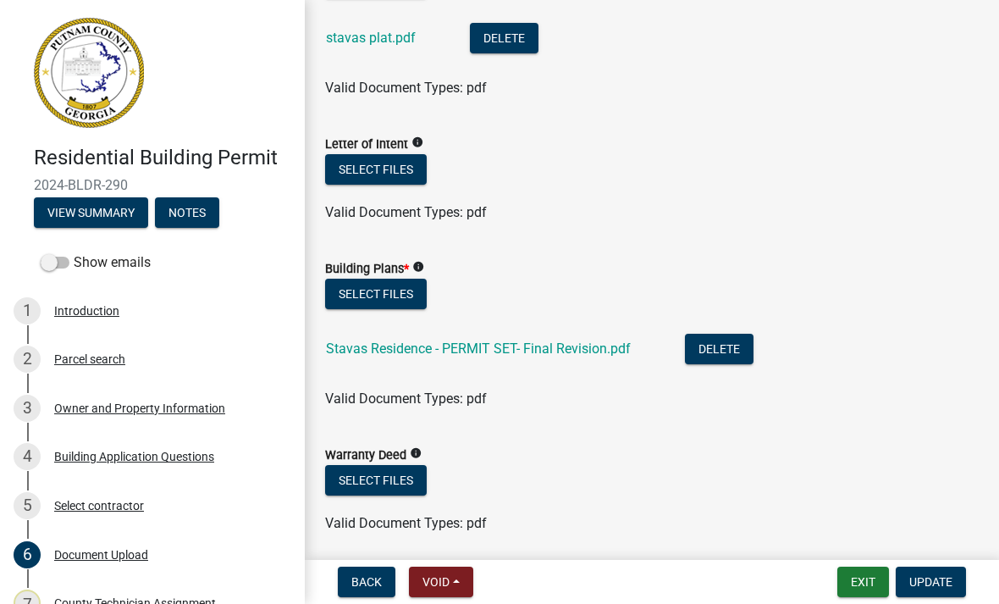
scroll to position [867, 0]
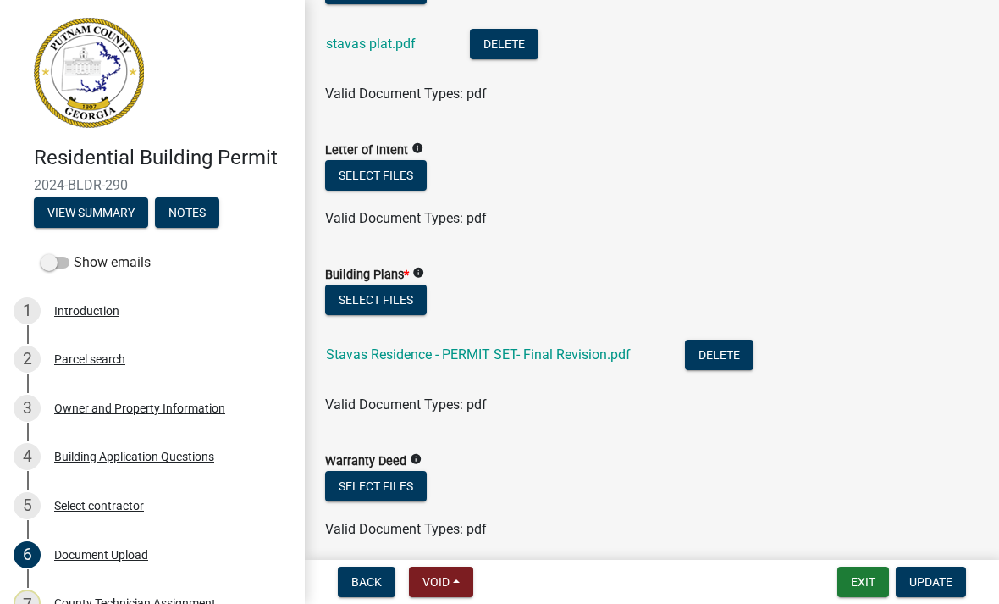
click at [351, 353] on link "Stavas Residence - PERMIT SET- Final Revision.pdf" at bounding box center [478, 354] width 305 height 16
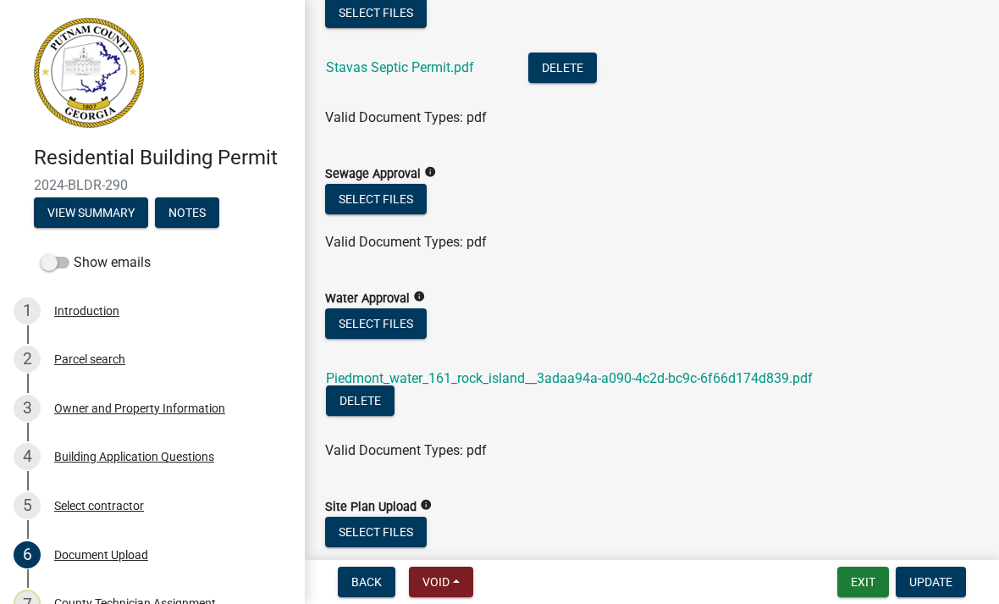
scroll to position [74, 0]
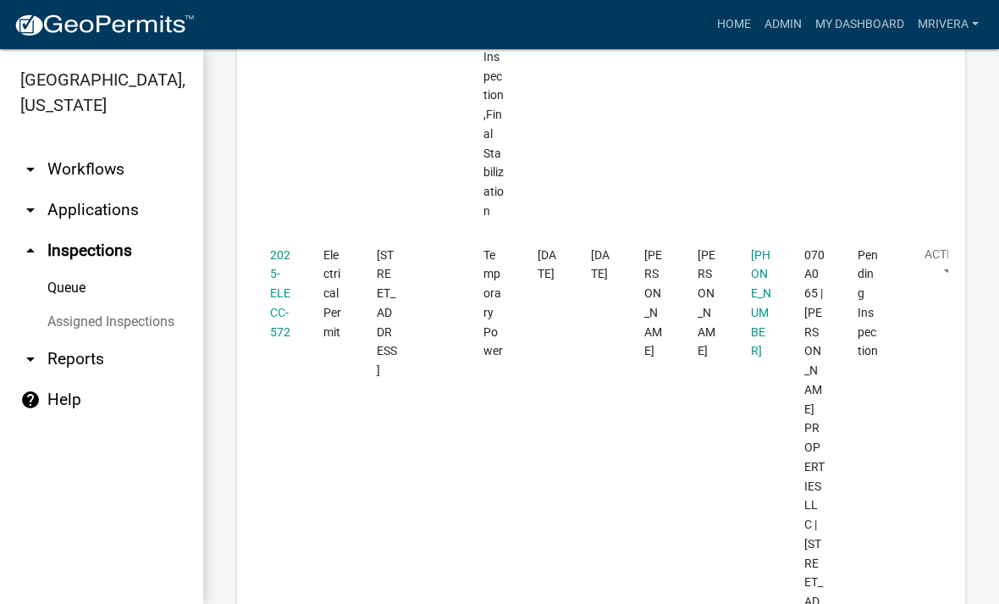
scroll to position [2905, 0]
